Goal: Find specific page/section: Find specific page/section

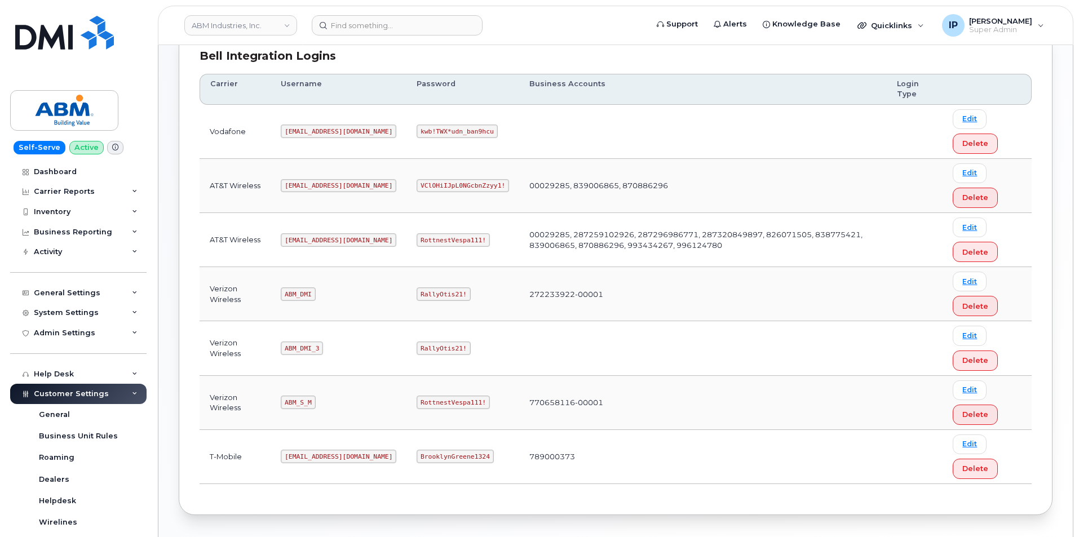
scroll to position [169, 0]
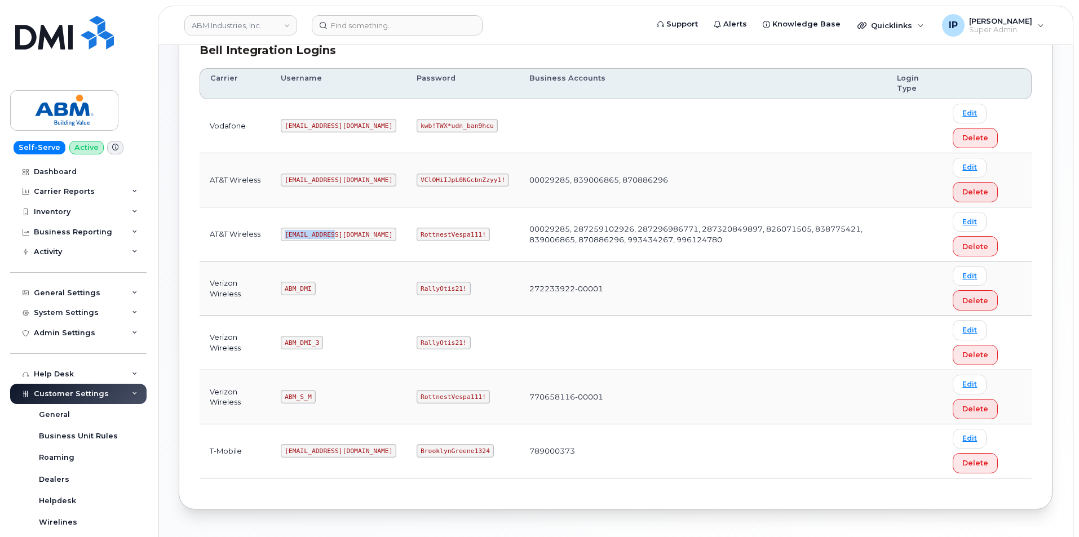
drag, startPoint x: 332, startPoint y: 235, endPoint x: 285, endPoint y: 236, distance: 46.8
click at [283, 234] on code "[EMAIL_ADDRESS][DOMAIN_NAME]" at bounding box center [339, 235] width 116 height 14
copy code "[EMAIL_ADDRESS][DOMAIN_NAME]"
drag, startPoint x: 442, startPoint y: 234, endPoint x: 376, endPoint y: 232, distance: 65.4
click at [407, 232] on td "RottnestVespa111!" at bounding box center [463, 235] width 113 height 54
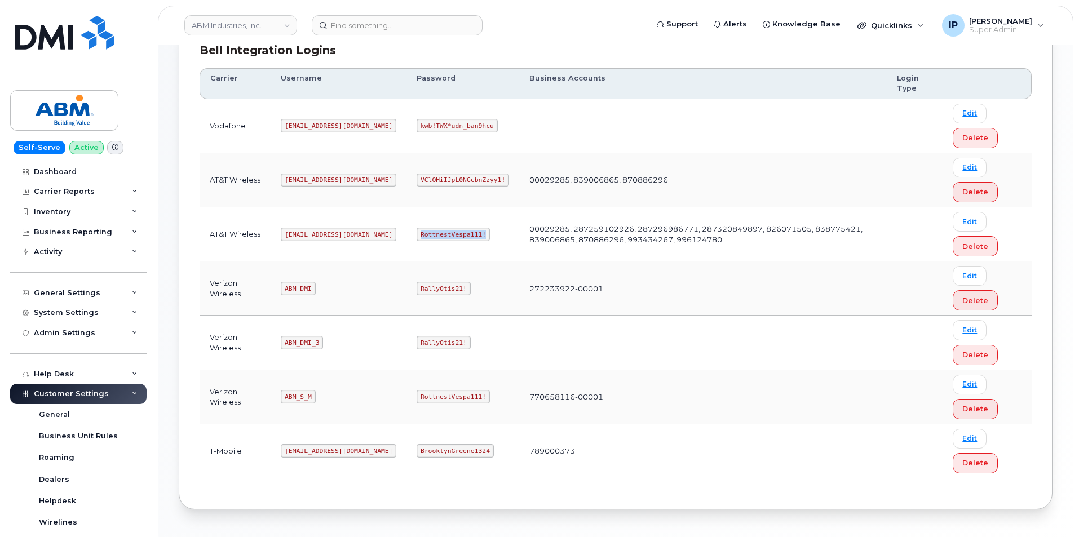
copy code "RottnestVespa111!"
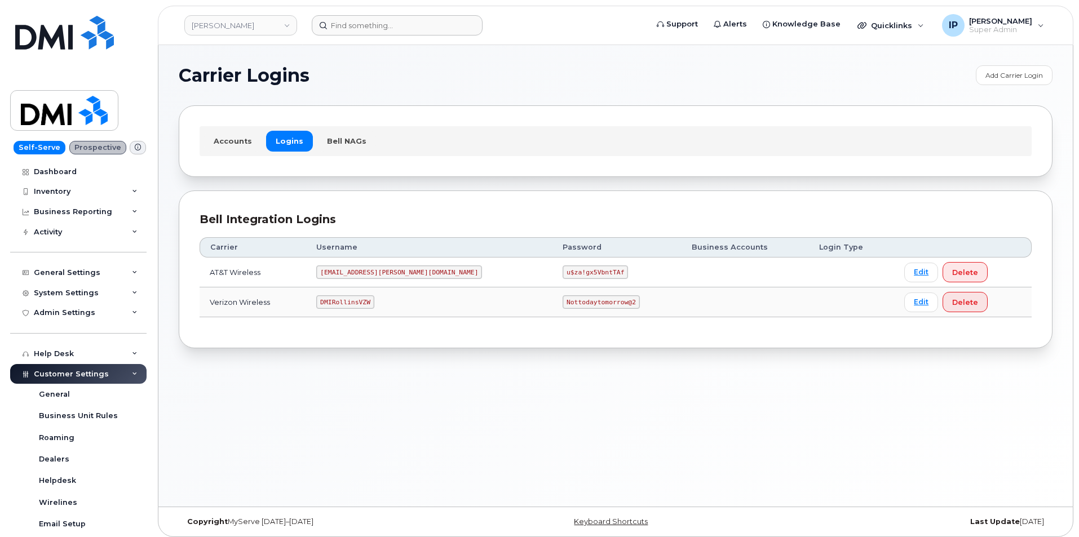
scroll to position [6, 0]
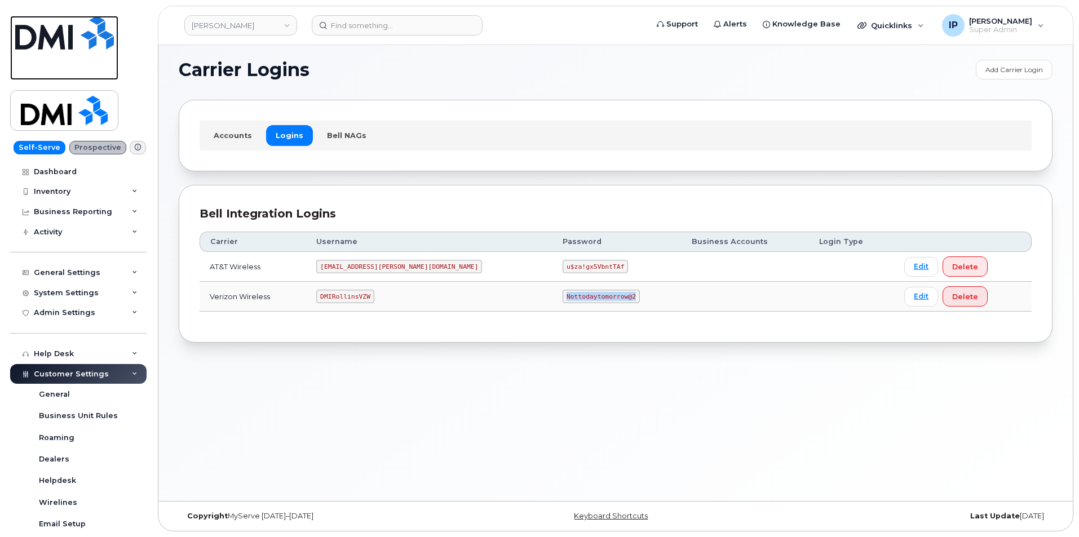
drag, startPoint x: 77, startPoint y: 27, endPoint x: 89, endPoint y: 26, distance: 11.3
click at [78, 27] on img at bounding box center [64, 33] width 99 height 34
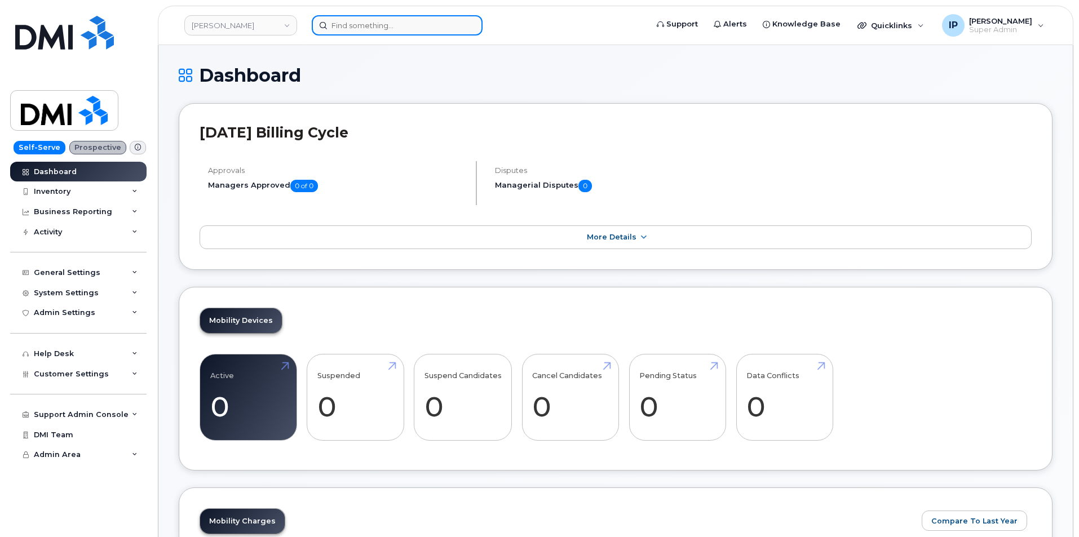
click at [365, 27] on input at bounding box center [397, 25] width 171 height 20
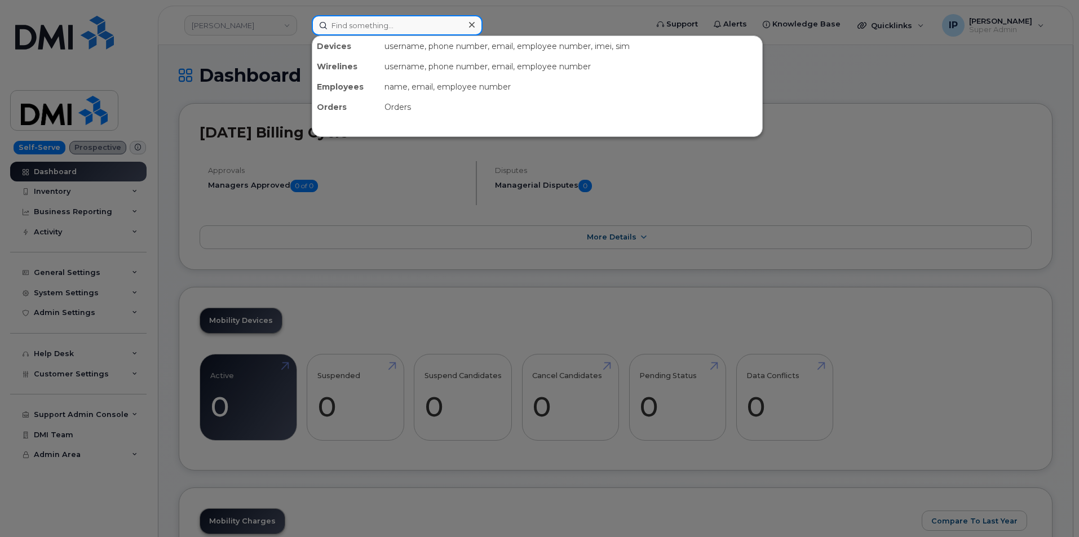
paste input "8102876354"
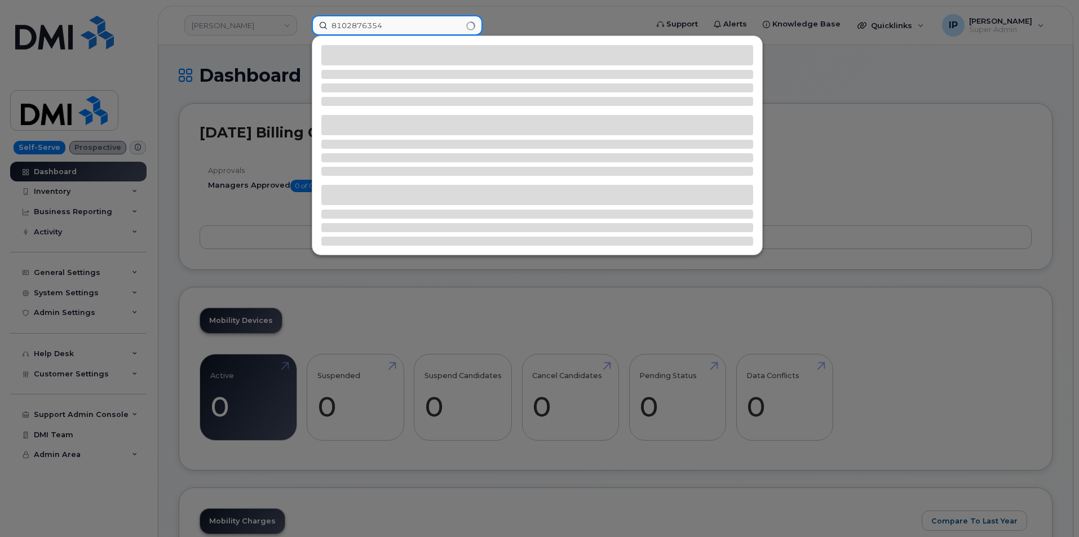
type input "8102876354"
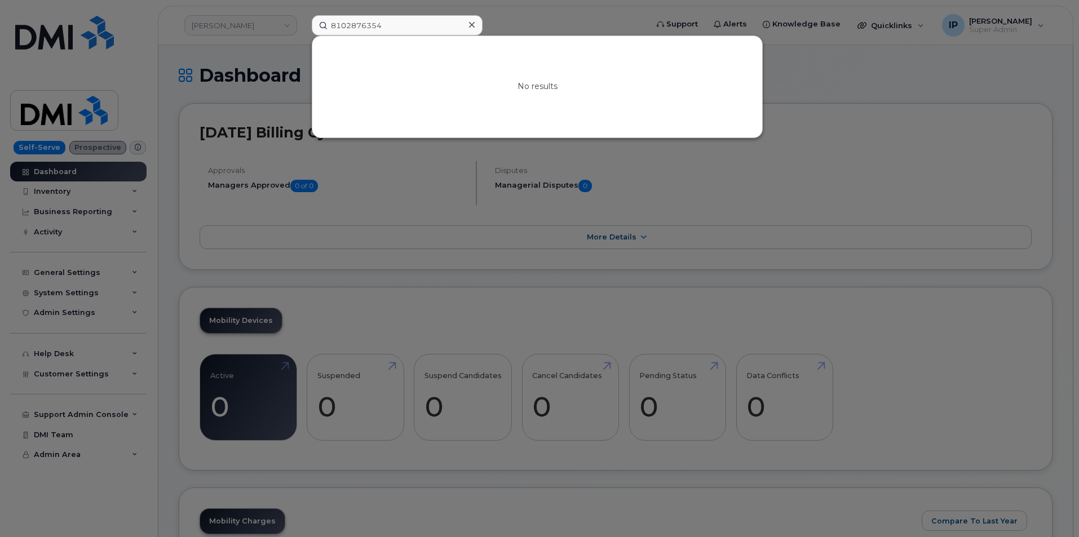
click at [269, 67] on div at bounding box center [539, 268] width 1079 height 537
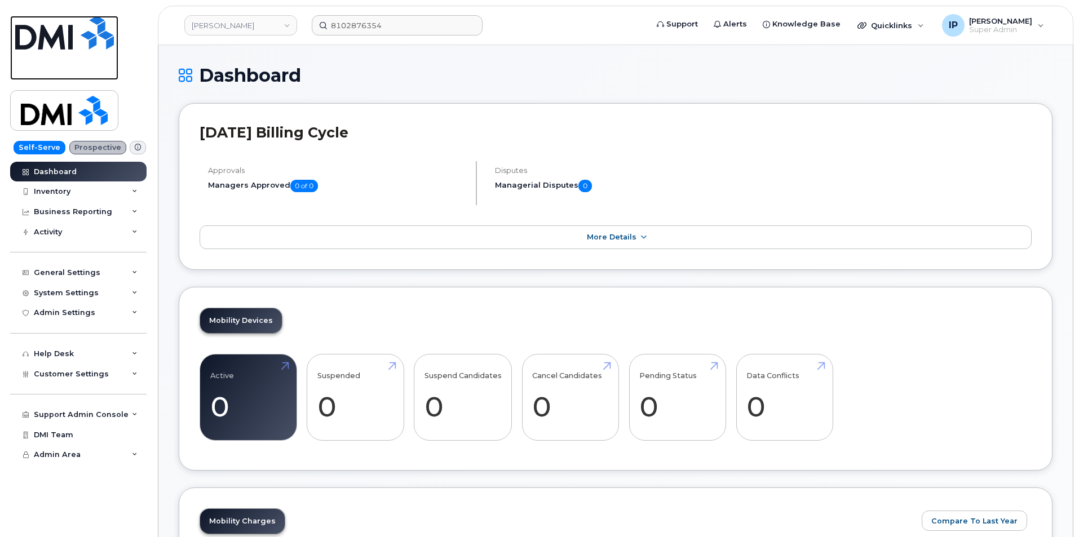
click at [73, 28] on img at bounding box center [64, 33] width 99 height 34
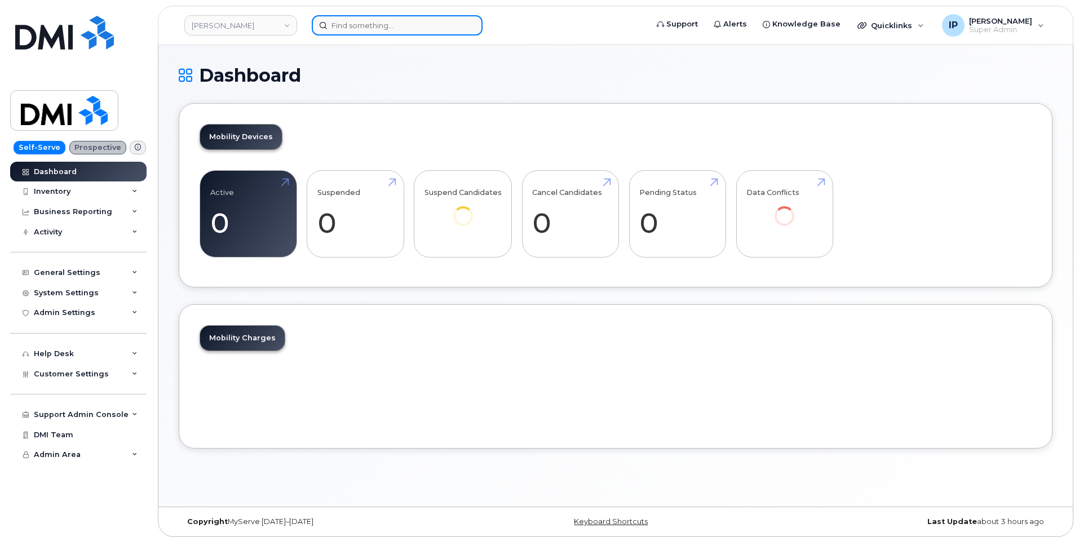
click at [377, 28] on input at bounding box center [397, 25] width 171 height 20
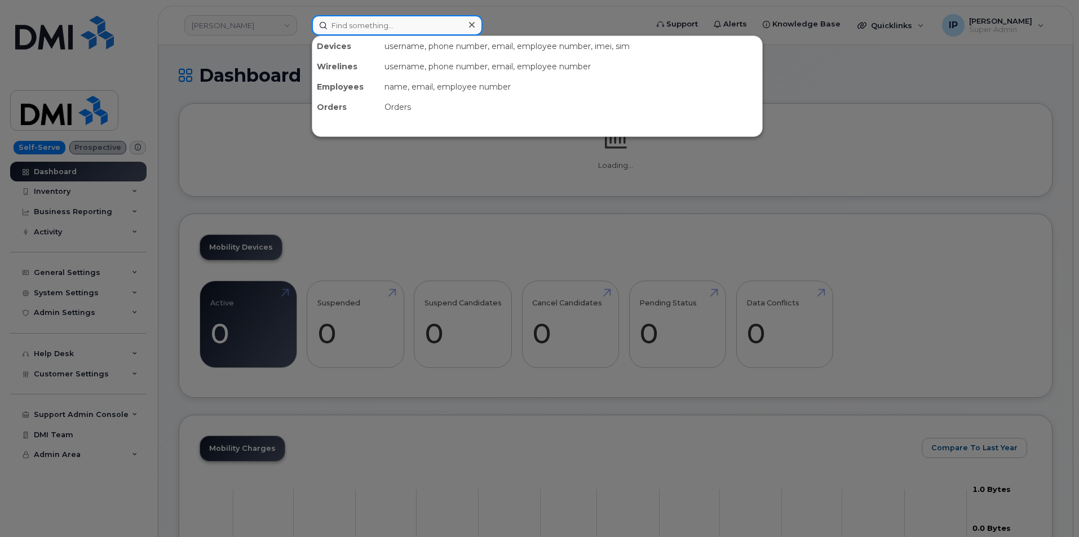
paste input "8102876354"
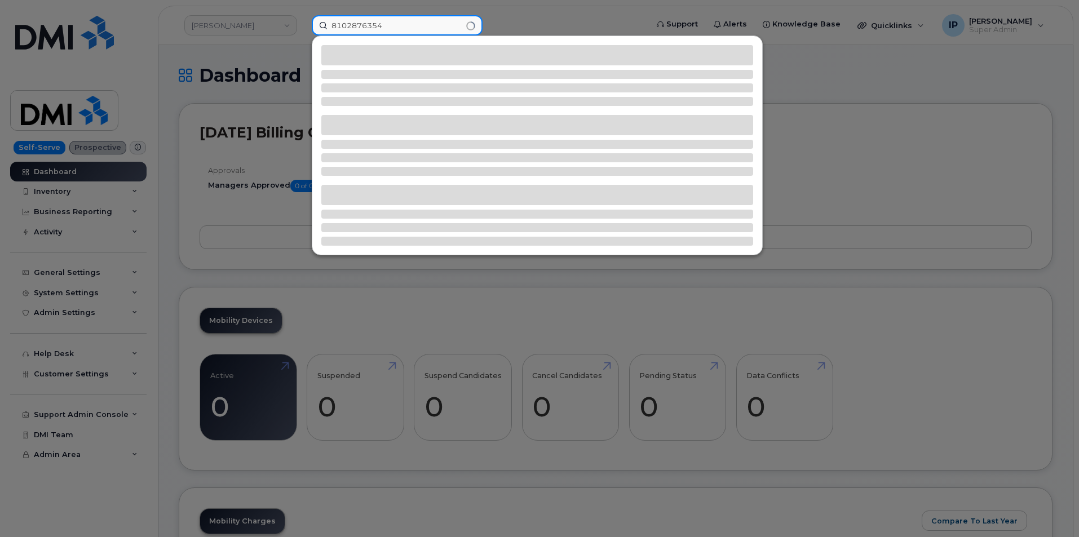
type input "8102876354"
click at [287, 25] on div at bounding box center [539, 268] width 1079 height 537
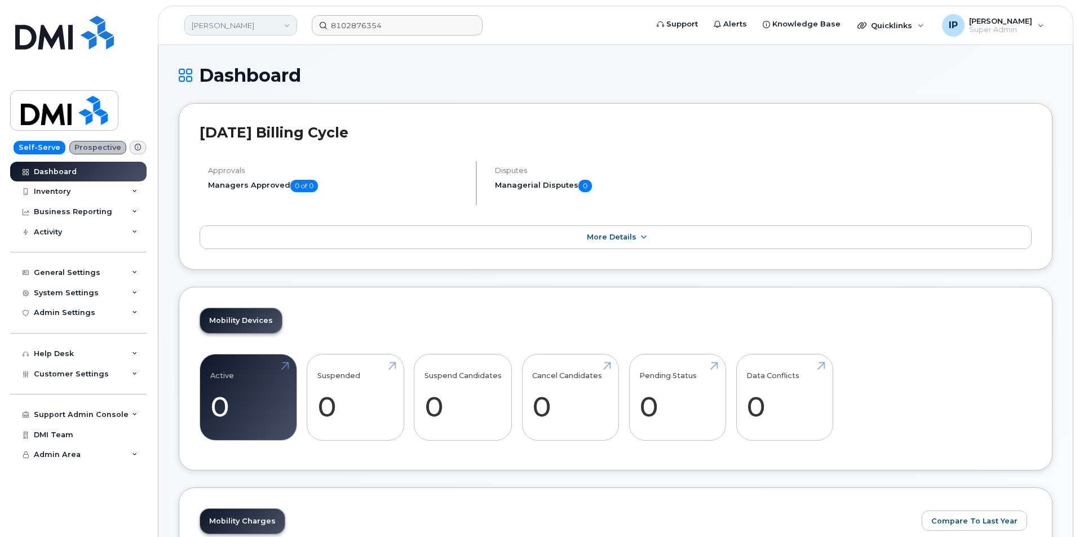
click at [287, 25] on link "Rollins" at bounding box center [240, 25] width 113 height 20
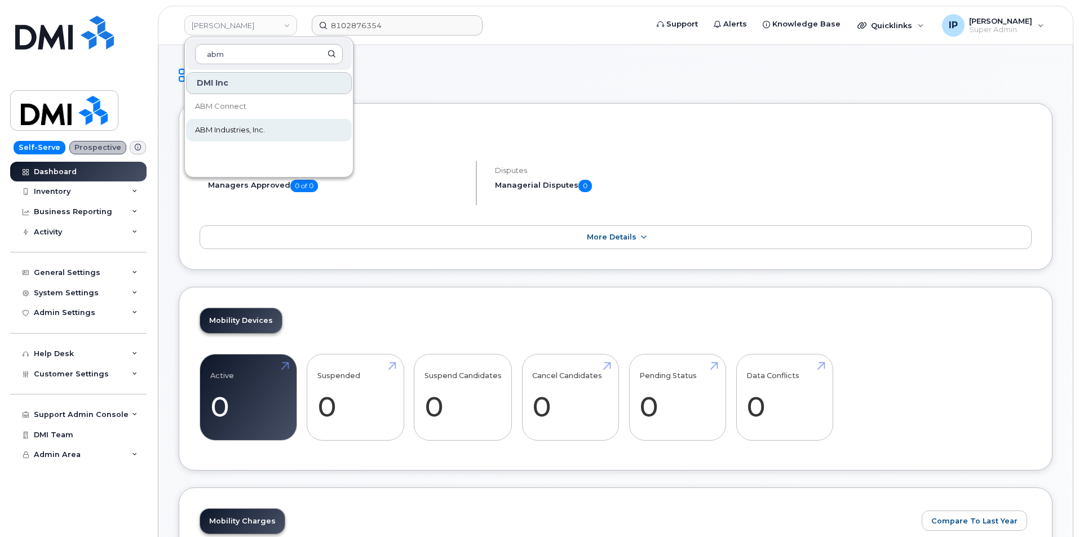
type input "abm"
click at [278, 128] on link "ABM Industries, Inc." at bounding box center [269, 130] width 166 height 23
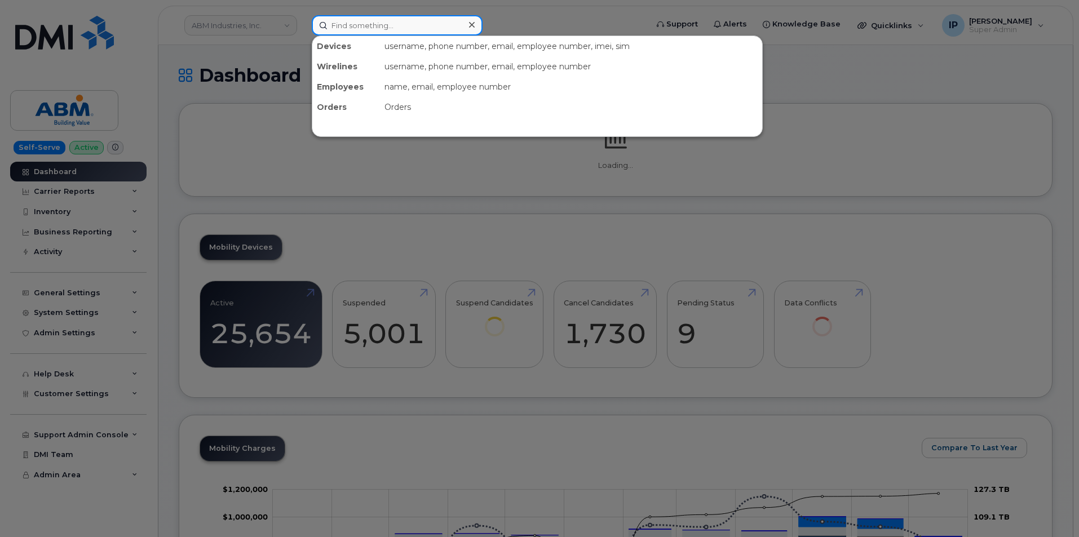
click at [362, 26] on input at bounding box center [397, 25] width 171 height 20
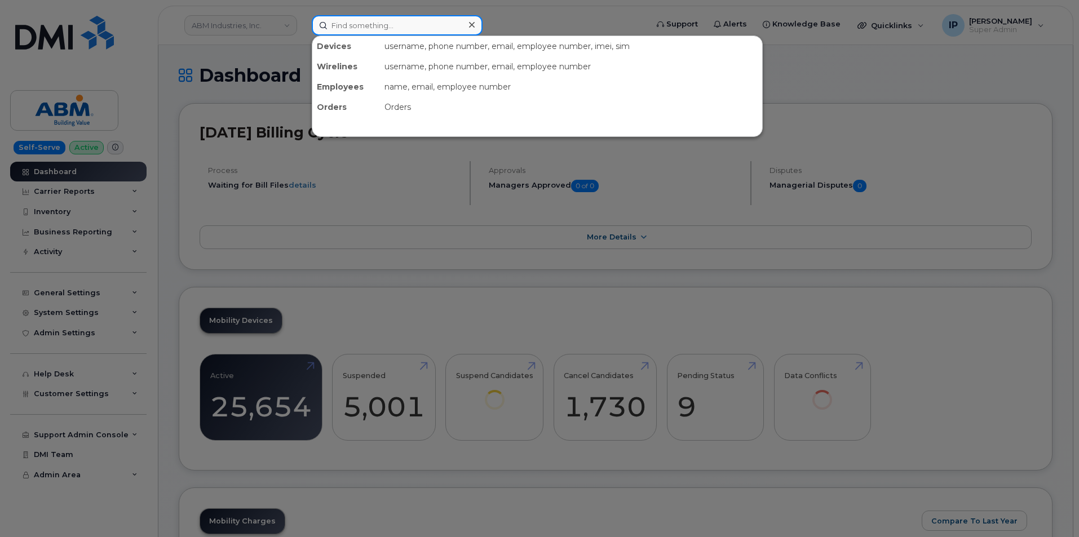
paste input "8102876354"
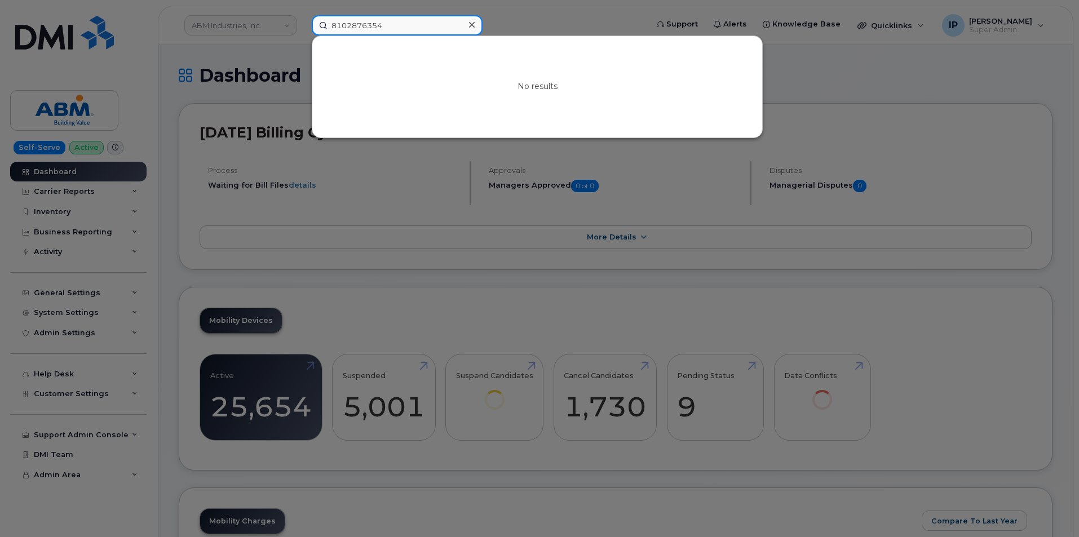
type input "8102876354"
